Goal: Task Accomplishment & Management: Manage account settings

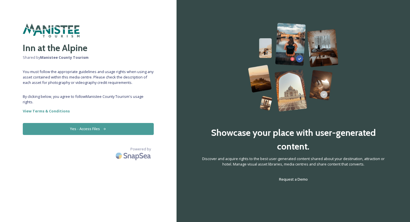
click at [81, 133] on button "Yes - Access Files" at bounding box center [88, 129] width 131 height 12
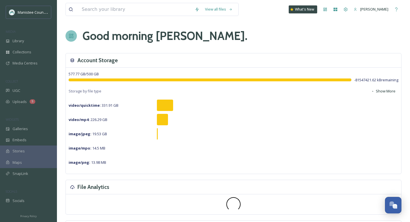
scroll to position [1684, 0]
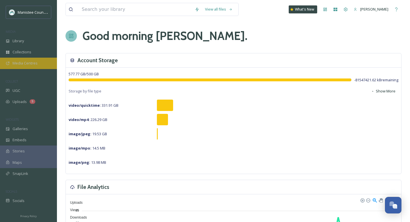
click at [42, 63] on div "Media Centres" at bounding box center [28, 63] width 57 height 11
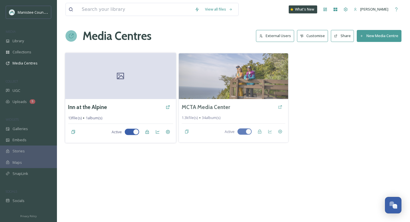
click at [140, 105] on div "Inn at the Alpine" at bounding box center [120, 107] width 105 height 10
click at [95, 106] on h3 "Inn at the Alpine" at bounding box center [87, 107] width 39 height 8
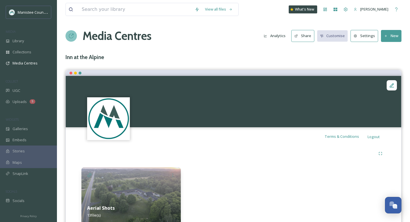
click at [301, 33] on button "Share" at bounding box center [302, 36] width 23 height 12
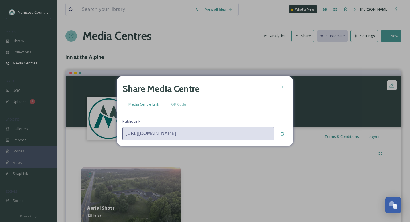
click at [281, 89] on div at bounding box center [282, 87] width 10 height 10
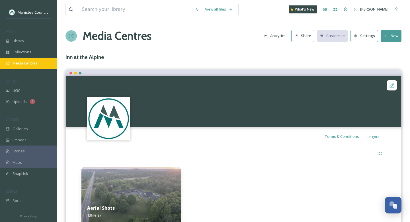
click at [50, 62] on div "Media Centres" at bounding box center [28, 63] width 57 height 11
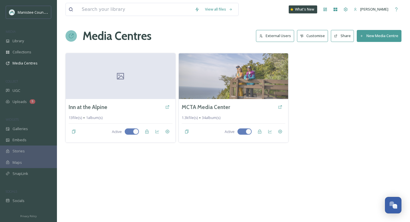
click at [281, 35] on button "External Users" at bounding box center [275, 36] width 38 height 12
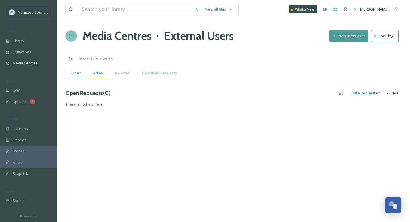
click at [96, 77] on div "Active" at bounding box center [98, 73] width 22 height 12
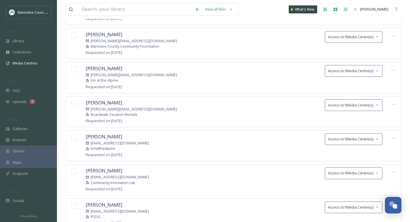
scroll to position [217, 0]
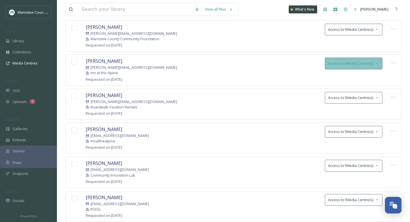
click at [377, 62] on icon at bounding box center [377, 63] width 5 height 5
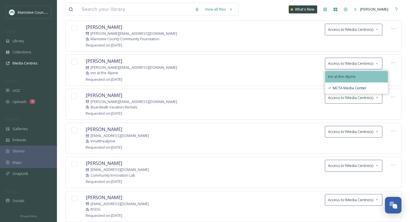
click at [360, 71] on div "Inn at the Alpine" at bounding box center [356, 76] width 63 height 11
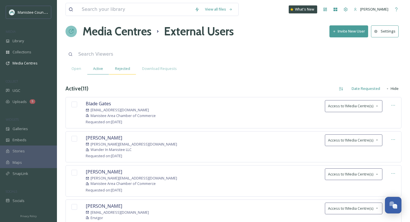
scroll to position [2, 0]
